Goal: Task Accomplishment & Management: Use online tool/utility

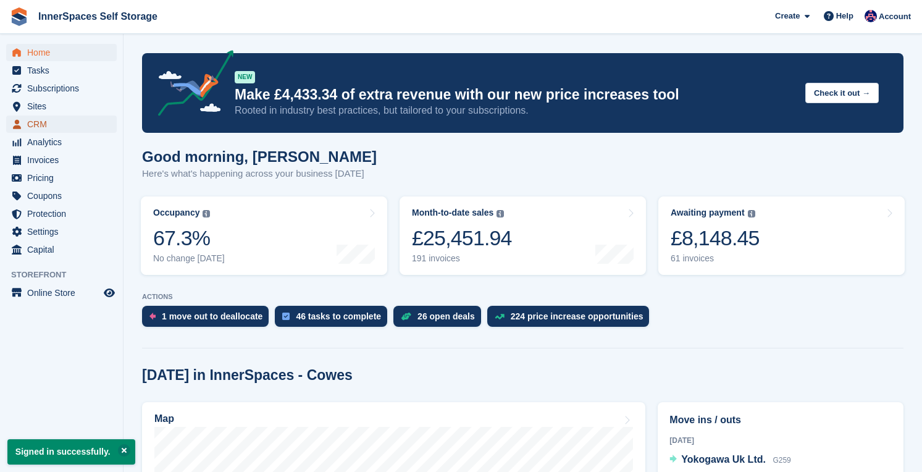
click at [50, 122] on span "CRM" at bounding box center [64, 124] width 74 height 17
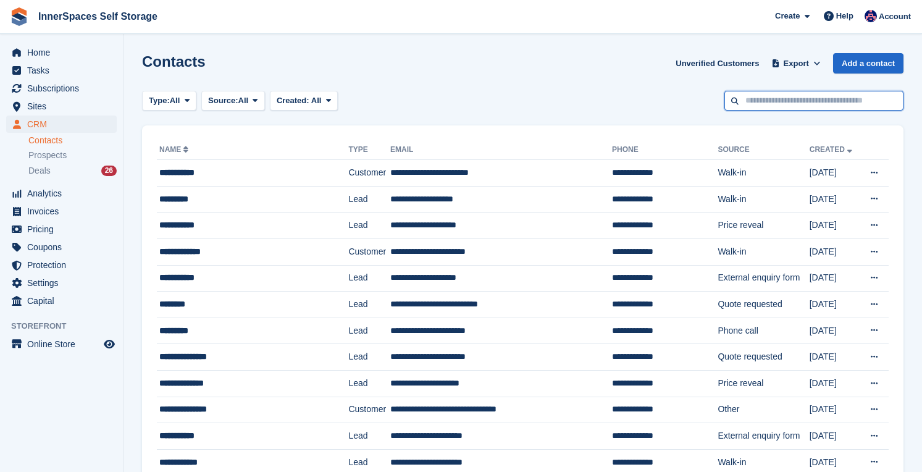
click at [860, 103] on input "text" at bounding box center [814, 101] width 179 height 20
type input "*****"
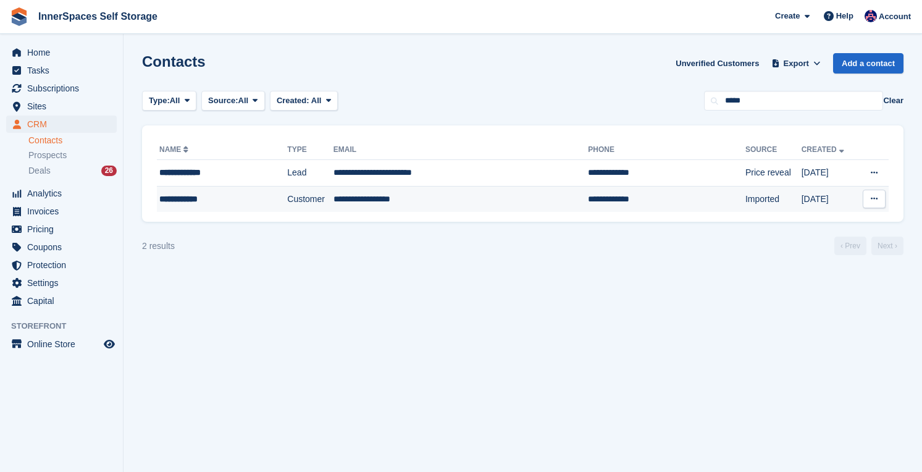
click at [307, 207] on td "Customer" at bounding box center [310, 199] width 46 height 26
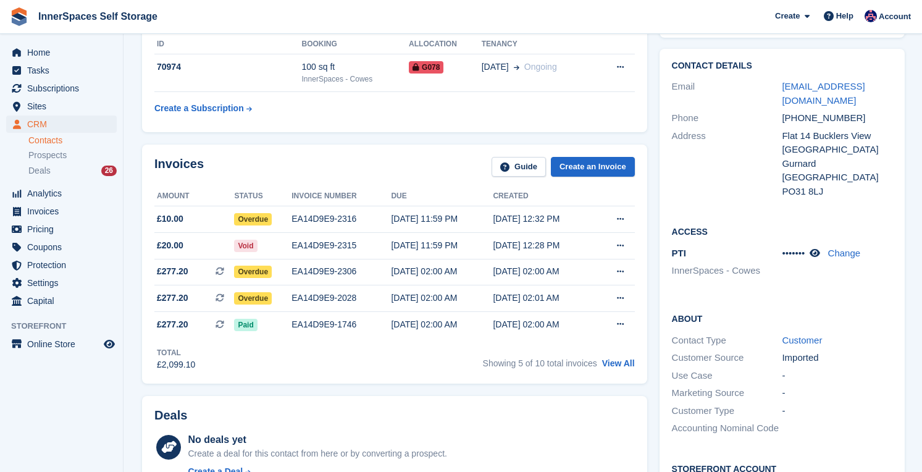
scroll to position [198, 0]
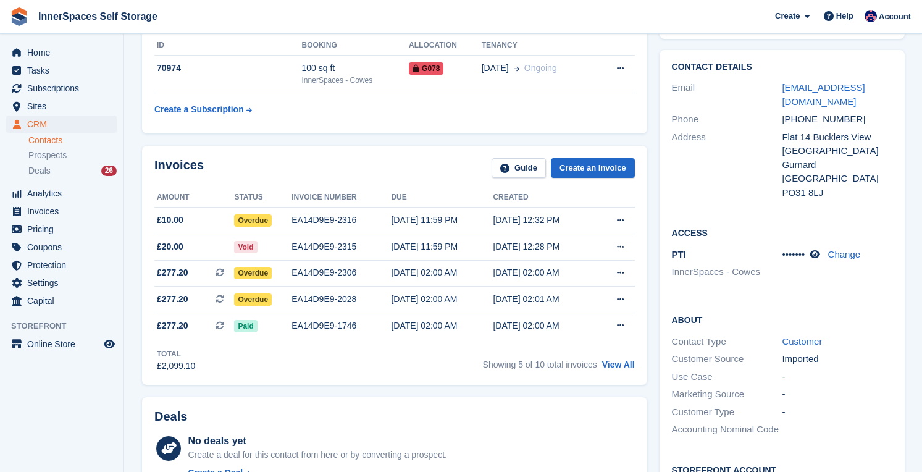
click at [55, 42] on div "Home Tasks Subscriptions Subscriptions Subscriptions Contracts Price increases …" at bounding box center [61, 174] width 123 height 271
click at [55, 47] on span "Home" at bounding box center [64, 52] width 74 height 17
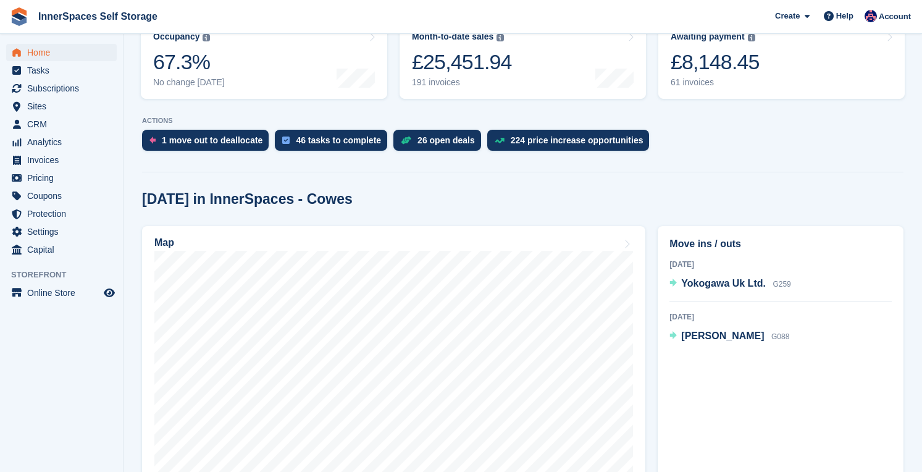
scroll to position [193, 0]
